Goal: Find specific page/section: Find specific page/section

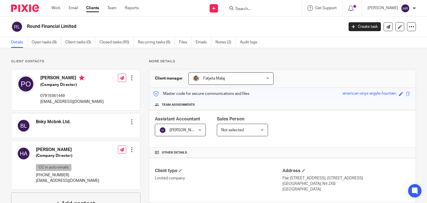
click at [251, 17] on div "Round Financial Limited Create task Update from Companies House Export data Mer…" at bounding box center [213, 27] width 427 height 20
click at [249, 8] on input "Search" at bounding box center [260, 9] width 50 height 5
type input "insl"
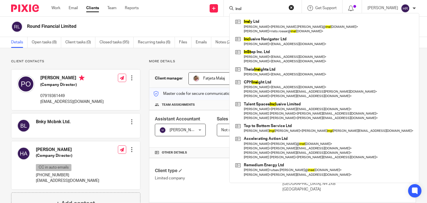
click at [184, 28] on h2 "Round Financial Limited" at bounding box center [152, 27] width 251 height 6
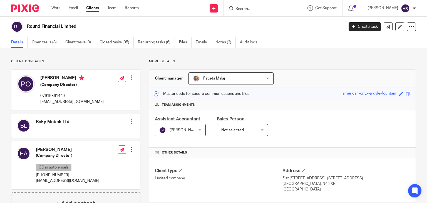
click at [153, 22] on div "Round Financial Limited" at bounding box center [175, 27] width 329 height 12
click at [114, 21] on div "Round Financial Limited" at bounding box center [175, 27] width 329 height 12
click at [71, 25] on h2 "Round Financial Limited" at bounding box center [152, 27] width 251 height 6
click at [51, 28] on h2 "Round Financial Limited" at bounding box center [152, 27] width 251 height 6
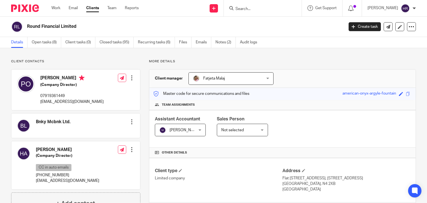
click at [51, 28] on h2 "Round Financial Limited" at bounding box center [152, 27] width 251 height 6
click at [31, 26] on h2 "Round Financial Limited" at bounding box center [152, 27] width 251 height 6
click at [28, 26] on h2 "Round Financial Limited" at bounding box center [152, 27] width 251 height 6
drag, startPoint x: 27, startPoint y: 26, endPoint x: 96, endPoint y: 28, distance: 69.2
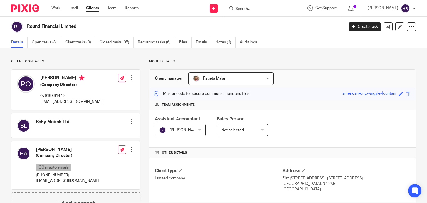
click at [96, 28] on h2 "Round Financial Limited" at bounding box center [152, 27] width 251 height 6
click at [41, 76] on h4 "[PERSON_NAME]" at bounding box center [71, 78] width 63 height 7
drag, startPoint x: 41, startPoint y: 76, endPoint x: 71, endPoint y: 77, distance: 29.8
click at [71, 77] on h4 "[PERSON_NAME]" at bounding box center [71, 78] width 63 height 7
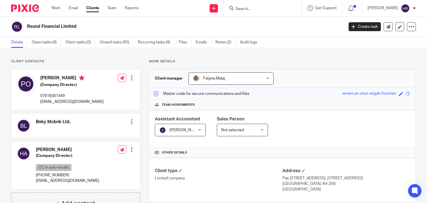
drag, startPoint x: 146, startPoint y: 60, endPoint x: 169, endPoint y: 66, distance: 23.7
click at [159, 61] on p "More details" at bounding box center [282, 61] width 267 height 4
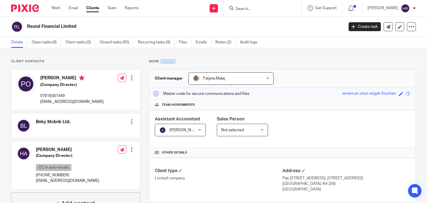
click at [159, 61] on p "More details" at bounding box center [282, 61] width 267 height 4
click at [163, 71] on div "Client manager Fatjeta Malaj Fatjeta [PERSON_NAME] A Abinandhana P.K [PERSON_NA…" at bounding box center [282, 78] width 266 height 18
click at [171, 79] on h3 "Client manager" at bounding box center [169, 79] width 28 height 6
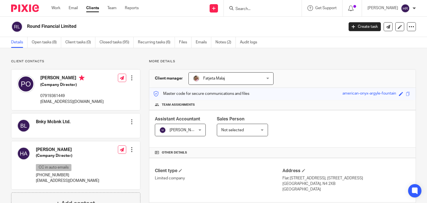
click at [171, 79] on h3 "Client manager" at bounding box center [169, 79] width 28 height 6
click at [175, 92] on p "Master code for secure communications and files" at bounding box center [201, 94] width 96 height 6
click at [180, 106] on span "Team assignments" at bounding box center [178, 105] width 33 height 4
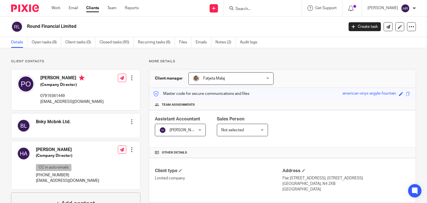
click at [190, 120] on span "Assistant Accountant" at bounding box center [177, 119] width 45 height 4
